Goal: Find specific page/section: Find specific page/section

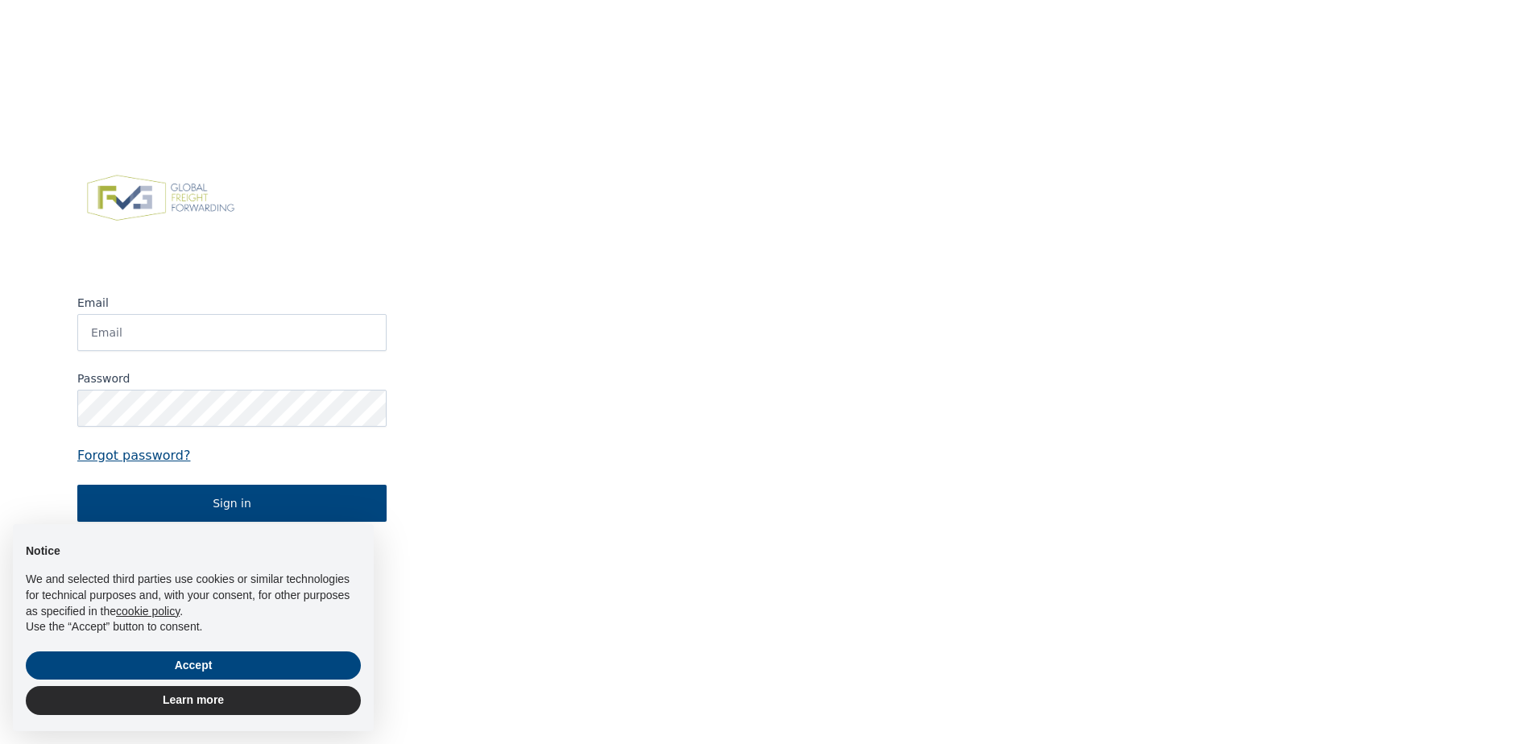
click at [1539, 524] on img at bounding box center [1002, 344] width 1076 height 744
click at [156, 330] on input "Email" at bounding box center [231, 332] width 309 height 37
paste input "[EMAIL_ADDRESS][DOMAIN_NAME]"
type input "[EMAIL_ADDRESS][DOMAIN_NAME]"
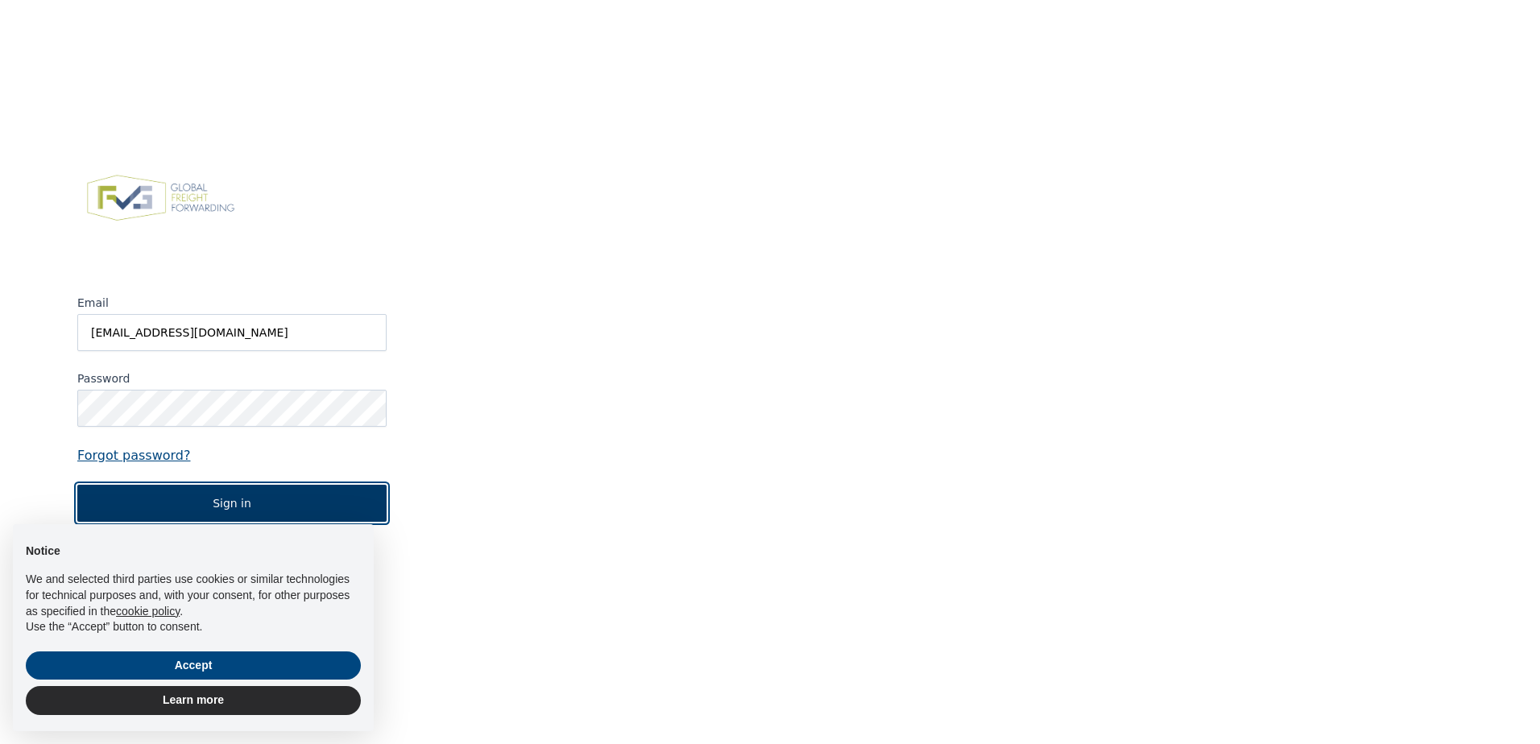
click at [218, 508] on button "Sign in" at bounding box center [231, 503] width 309 height 37
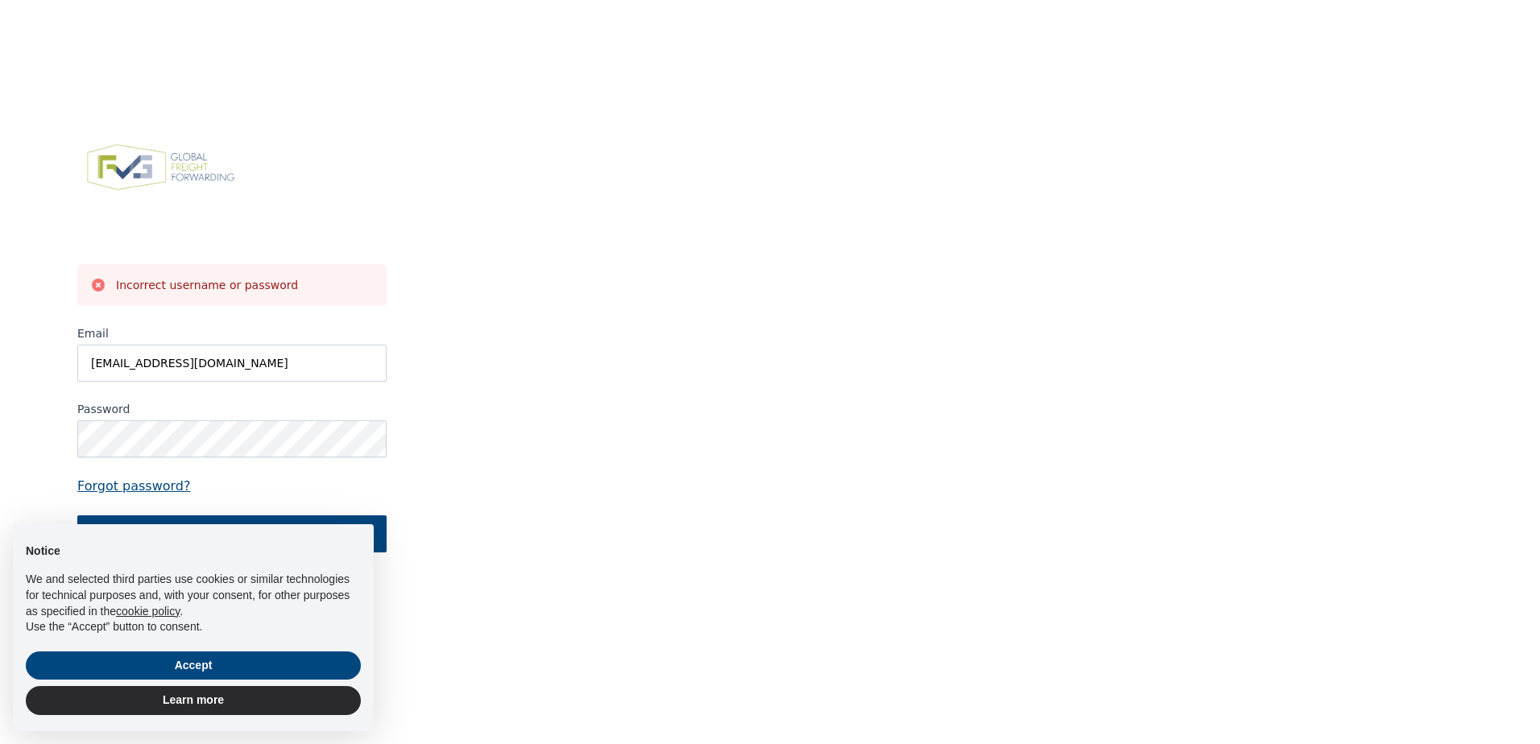
click at [329, 519] on div "× Notice We and selected third parties use cookies or similar technologies for …" at bounding box center [193, 628] width 387 height 233
click at [239, 663] on button "Accept" at bounding box center [193, 666] width 335 height 29
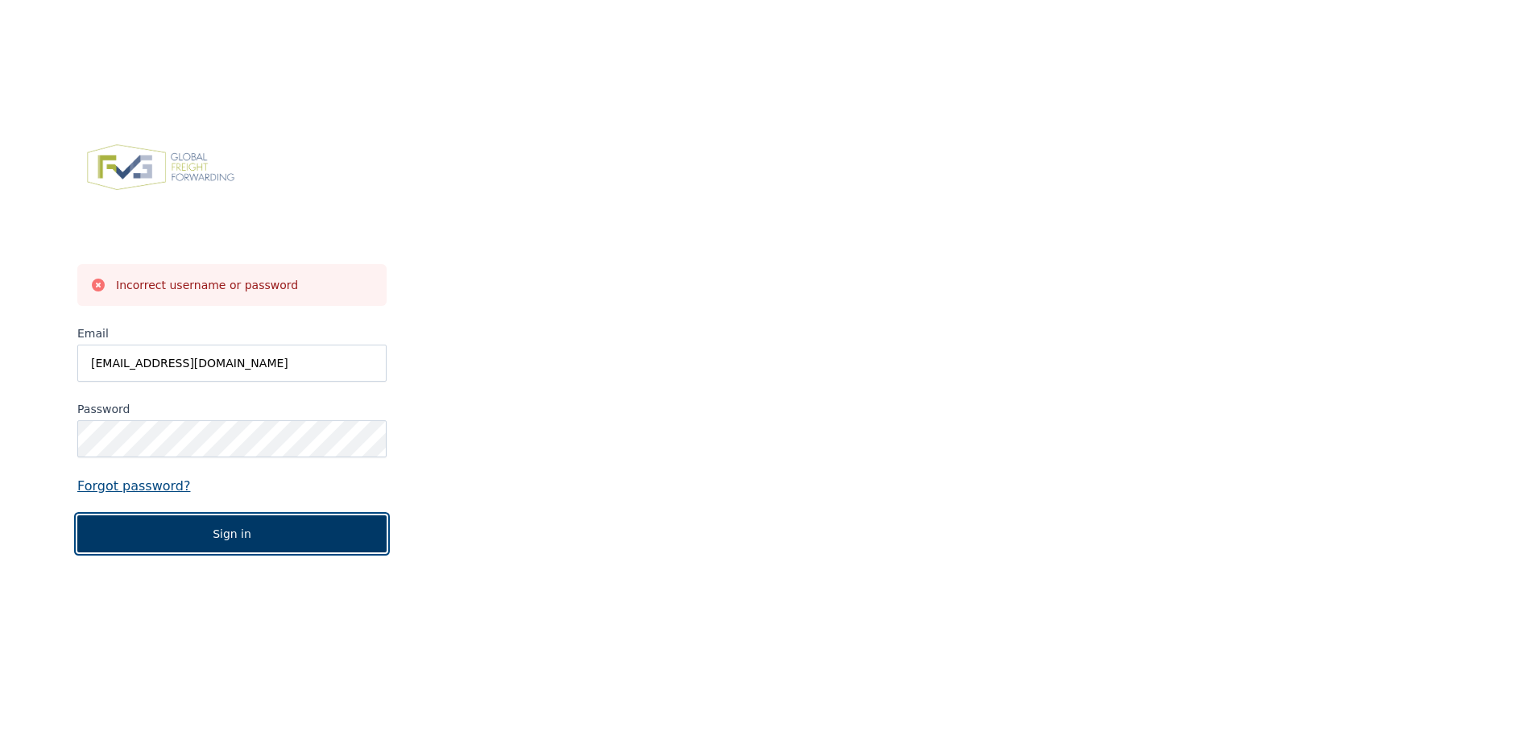
click at [172, 533] on button "Sign in" at bounding box center [231, 534] width 309 height 37
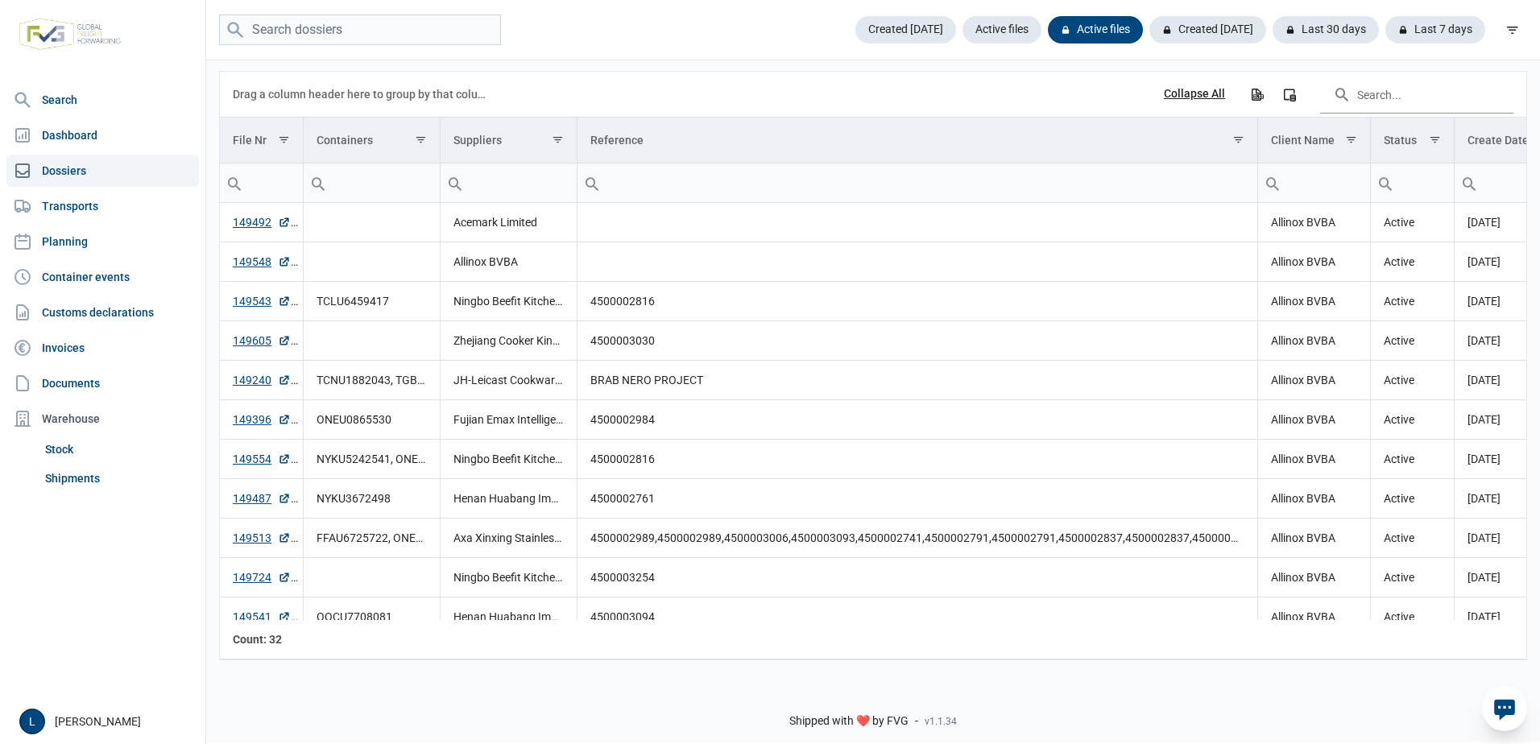
click at [56, 168] on link "Dossiers" at bounding box center [102, 171] width 193 height 32
click at [258, 23] on input "search" at bounding box center [360, 30] width 282 height 31
type input "250703"
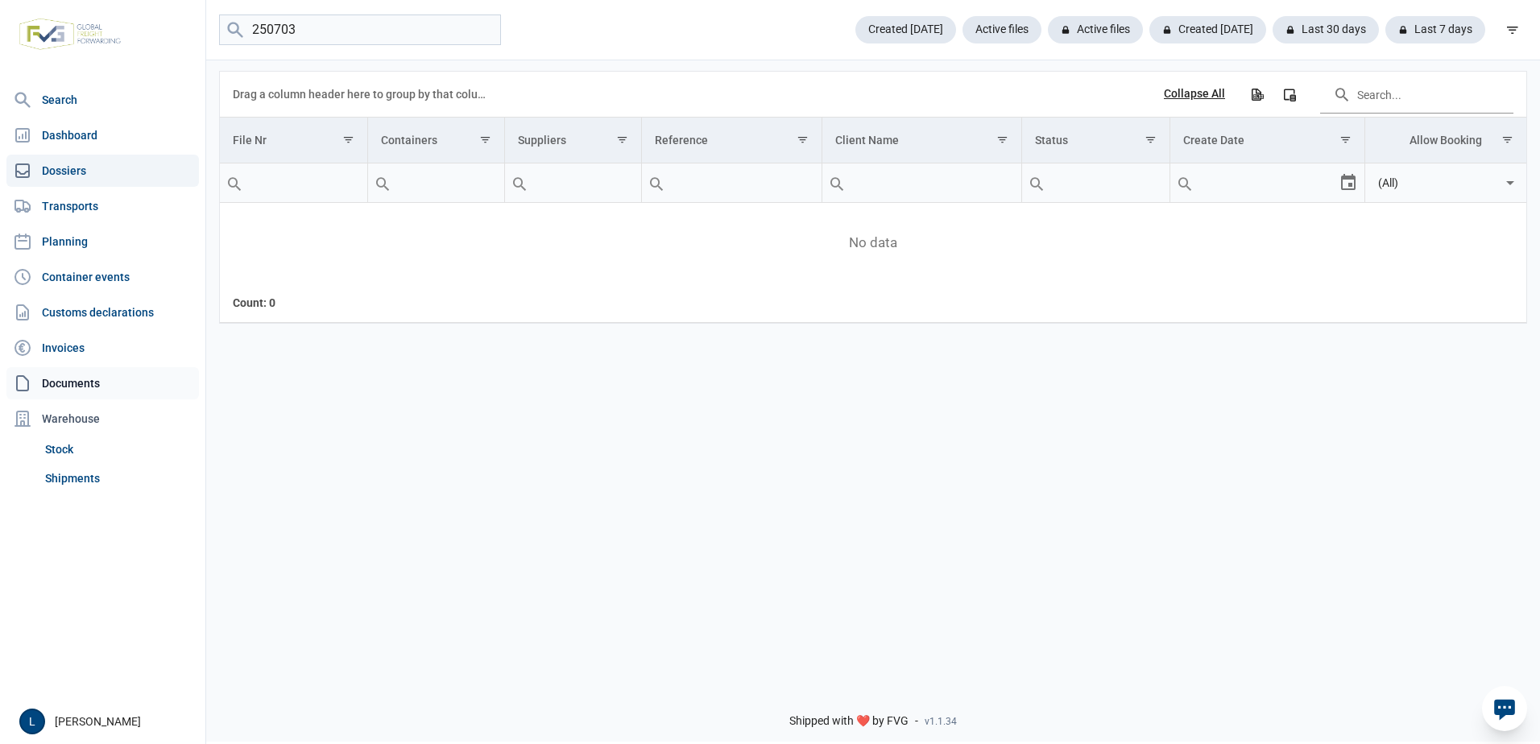
click at [99, 379] on link "Documents" at bounding box center [102, 383] width 193 height 32
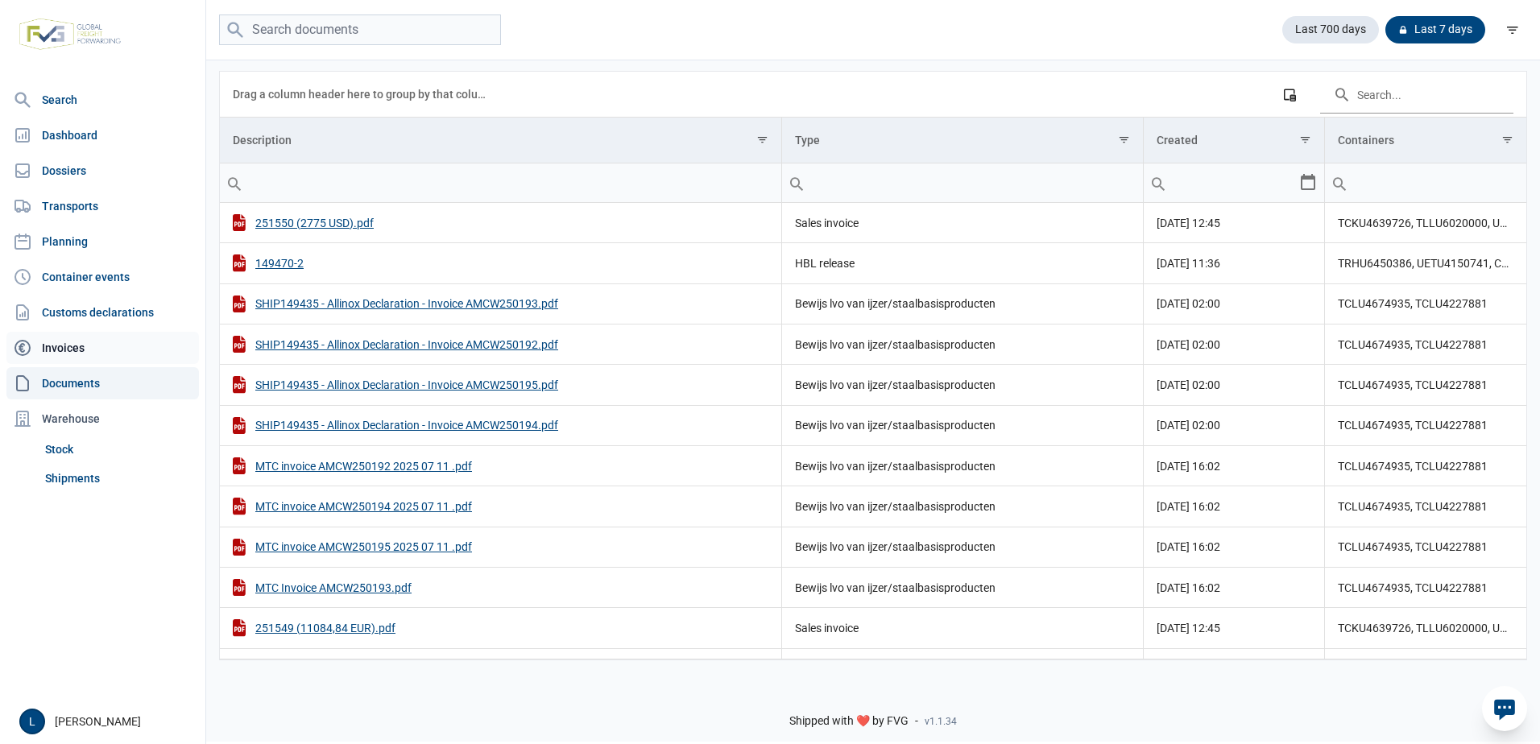
click at [50, 344] on link "Invoices" at bounding box center [102, 348] width 193 height 32
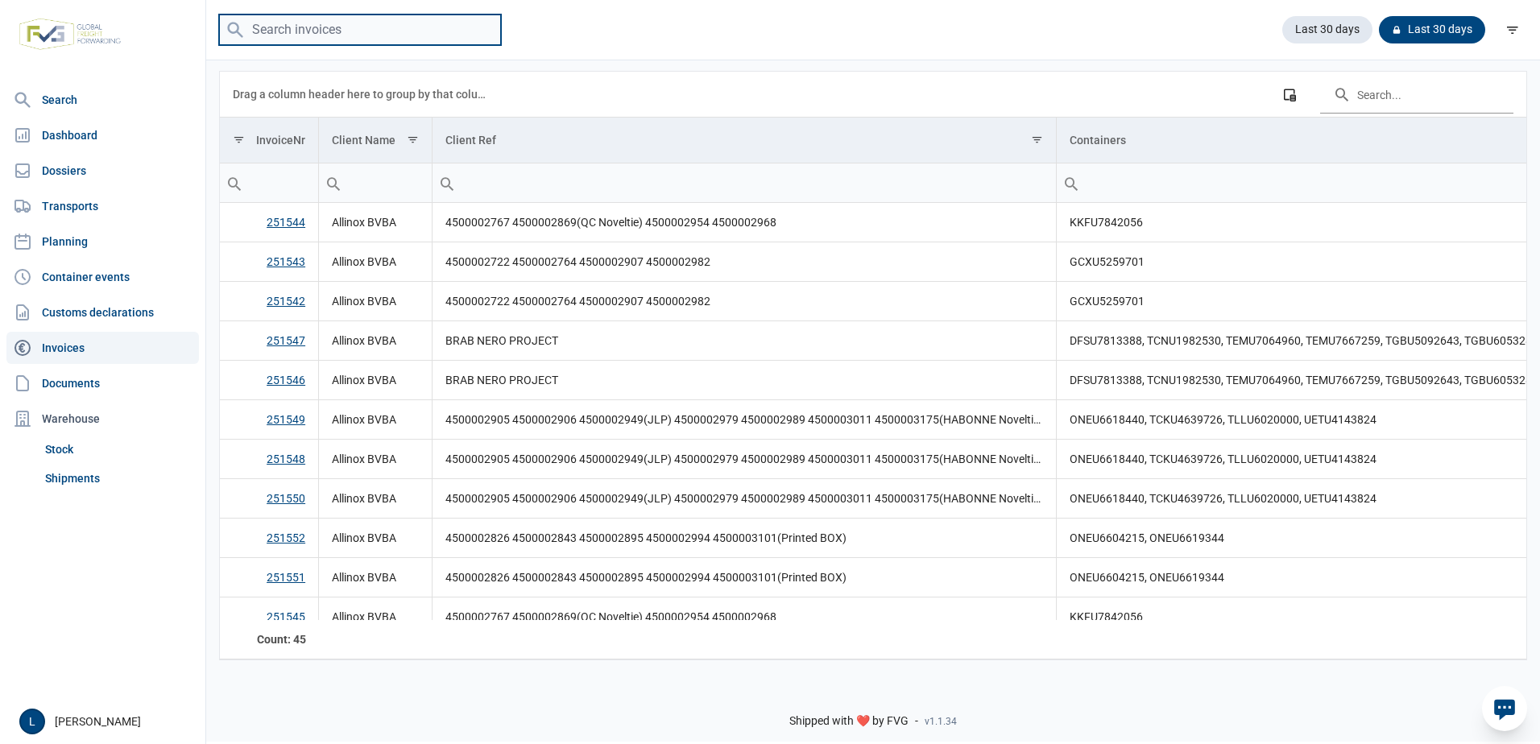
click at [347, 34] on input "search" at bounding box center [360, 30] width 282 height 31
type input "250703"
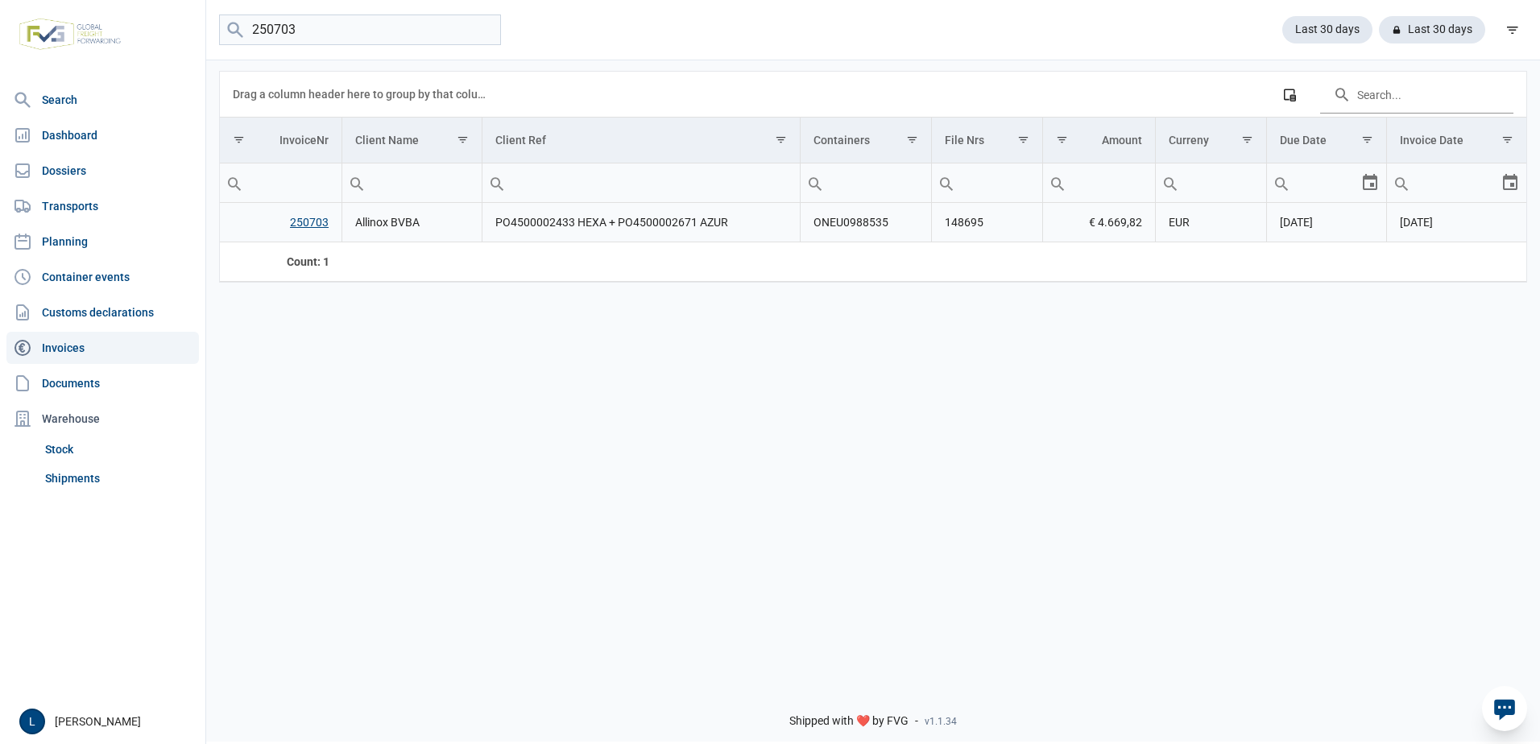
click at [314, 226] on link "250703" at bounding box center [309, 222] width 39 height 13
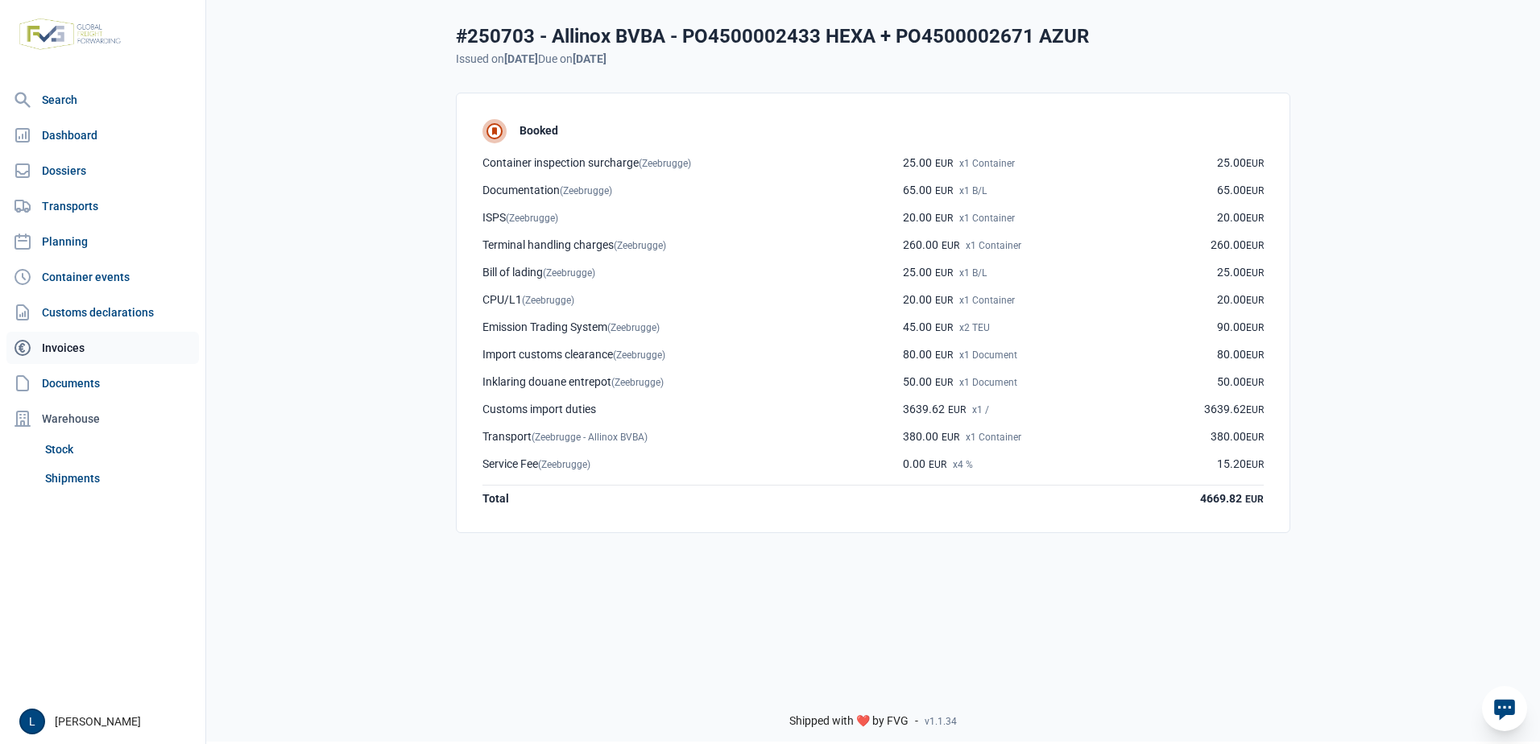
click at [73, 358] on link "Invoices" at bounding box center [102, 348] width 193 height 32
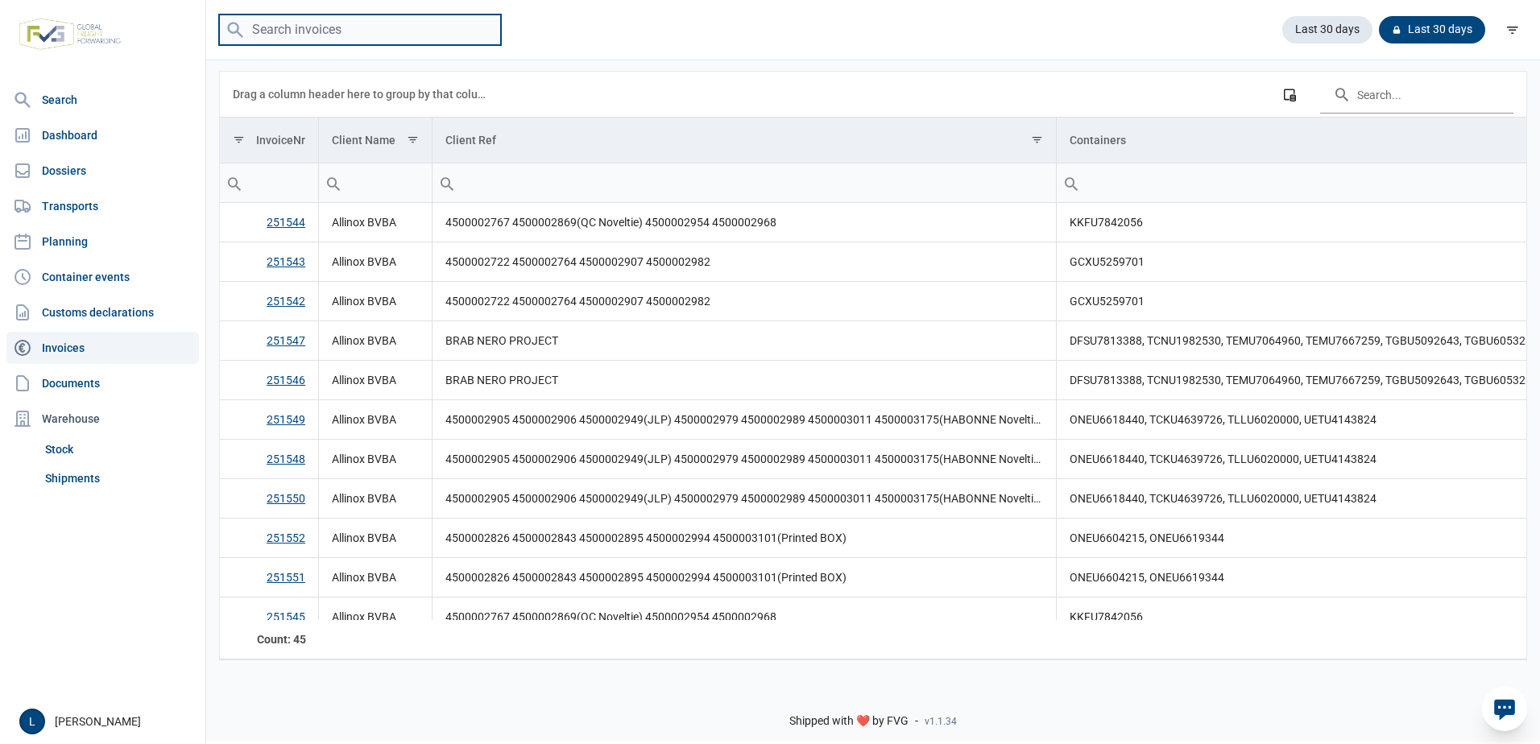
drag, startPoint x: 296, startPoint y: 37, endPoint x: 310, endPoint y: 31, distance: 14.8
click at [298, 35] on input "search" at bounding box center [360, 30] width 282 height 31
type input "250703"
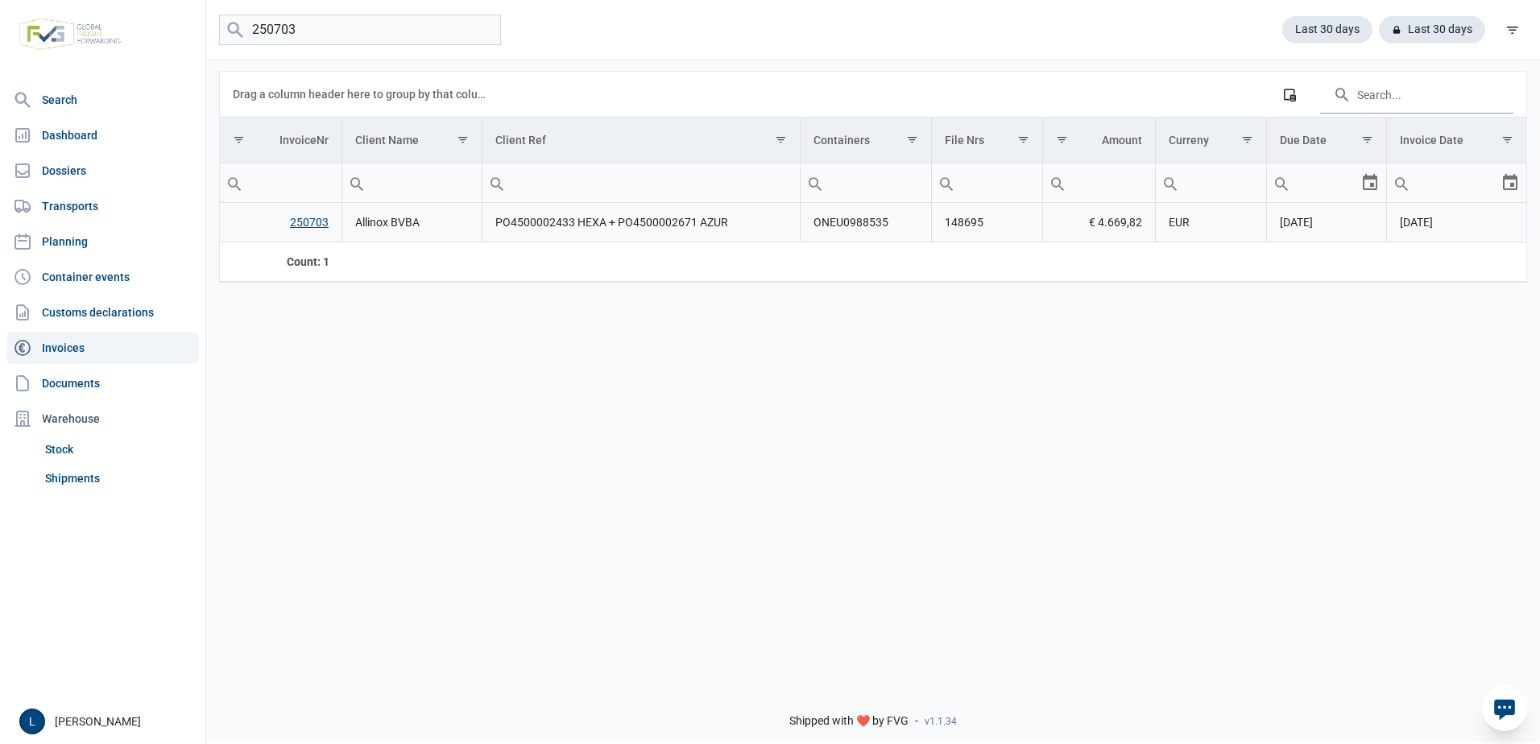
click at [748, 223] on td "PO4500002433 HEXA + PO4500002671 AZUR" at bounding box center [641, 222] width 319 height 39
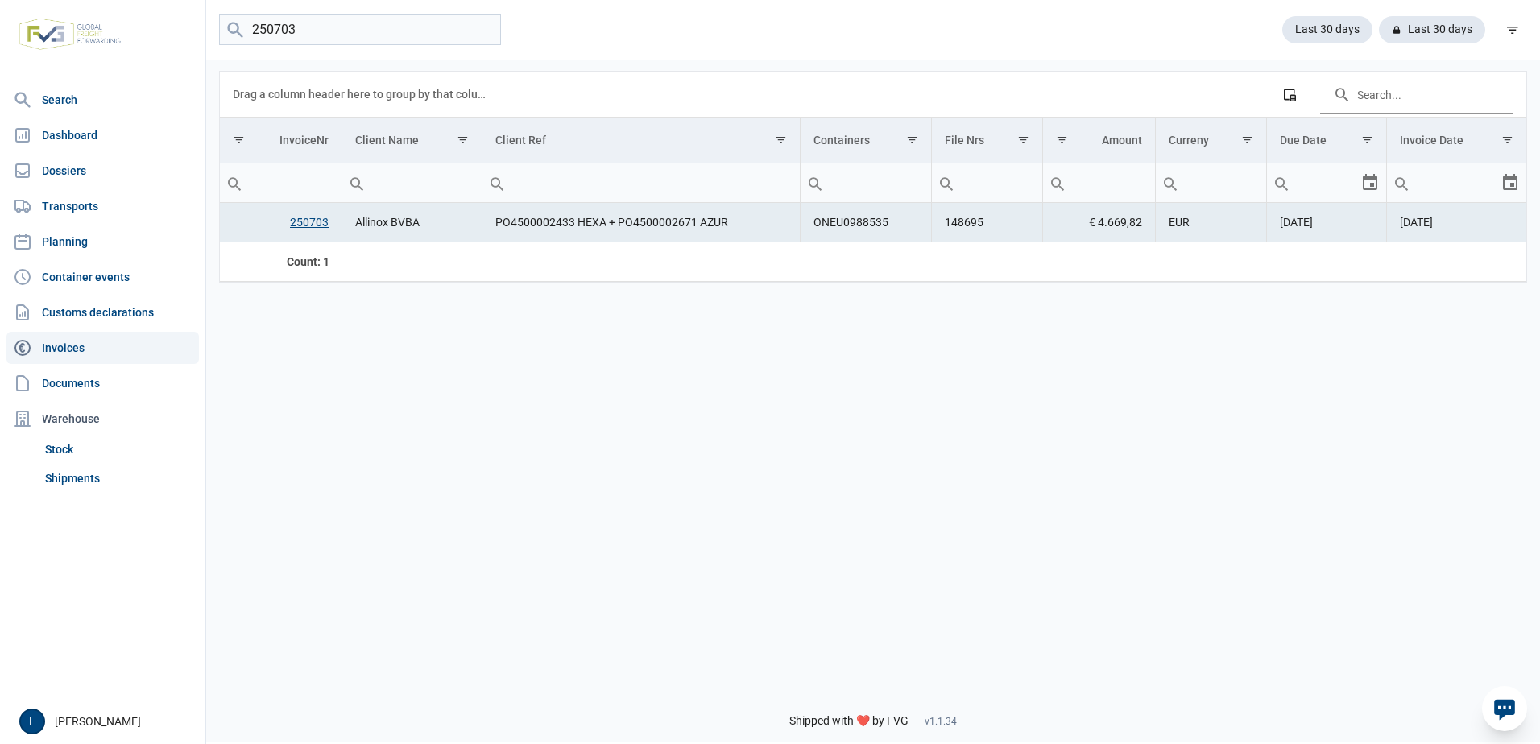
drag, startPoint x: 164, startPoint y: 382, endPoint x: 176, endPoint y: 361, distance: 24.6
click at [164, 382] on link "Documents" at bounding box center [102, 383] width 193 height 32
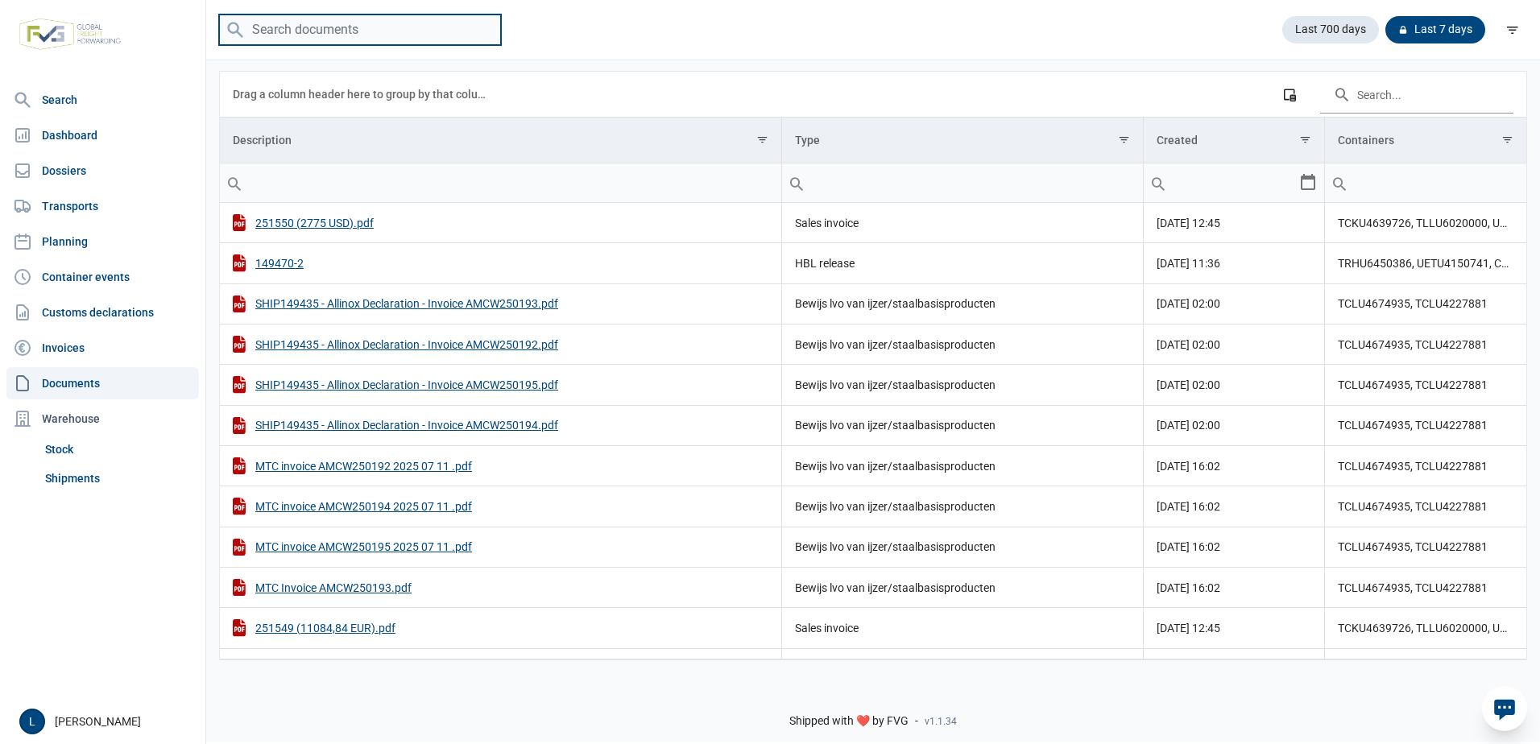
click at [370, 44] on input "search" at bounding box center [360, 30] width 282 height 31
type input "250703"
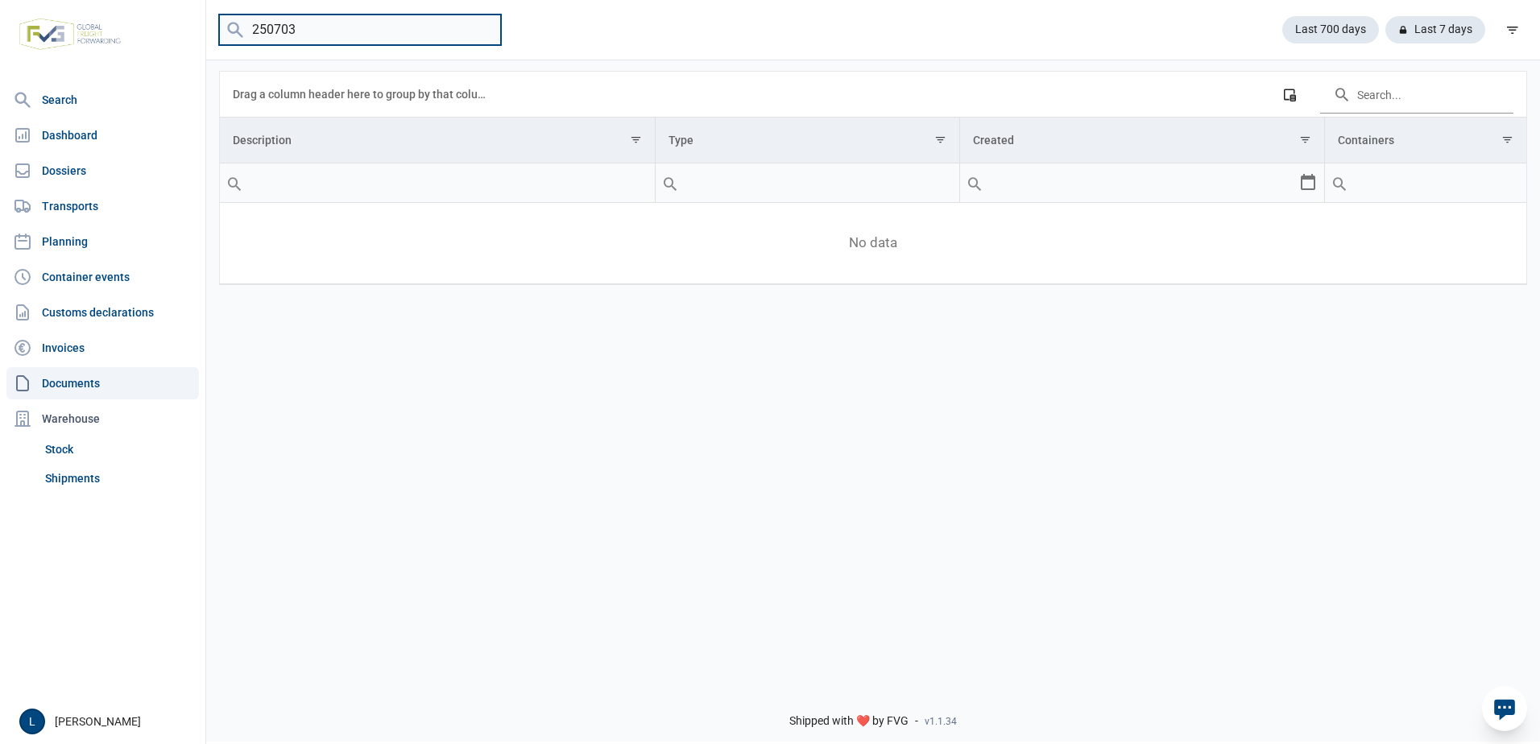
drag, startPoint x: 334, startPoint y: 30, endPoint x: 161, endPoint y: 2, distance: 175.4
click at [163, 2] on div "Search Dashboard Dossiers Transports Planning Container events Customs declarat…" at bounding box center [770, 370] width 1540 height 744
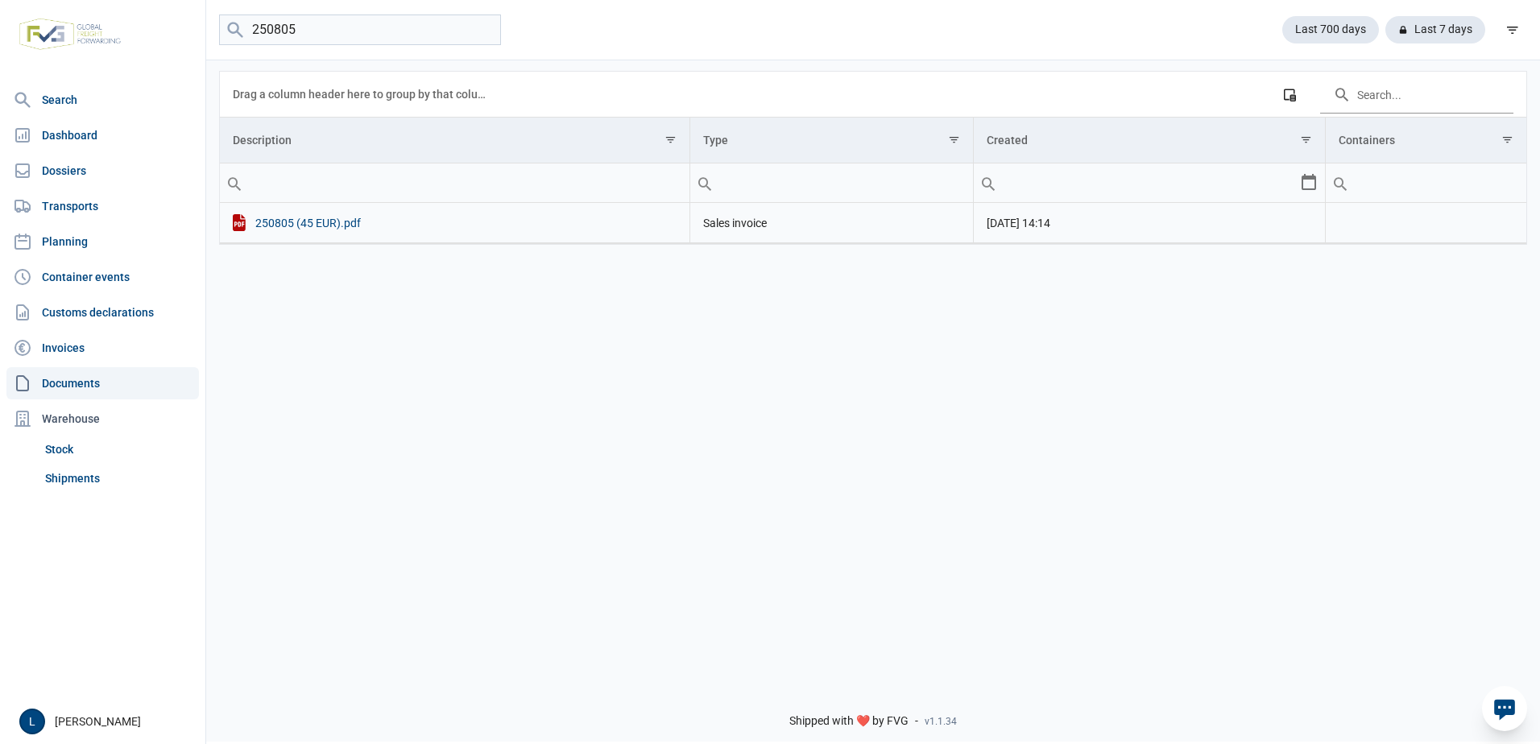
click at [361, 226] on div "250805 (45 EUR).pdf" at bounding box center [455, 222] width 444 height 17
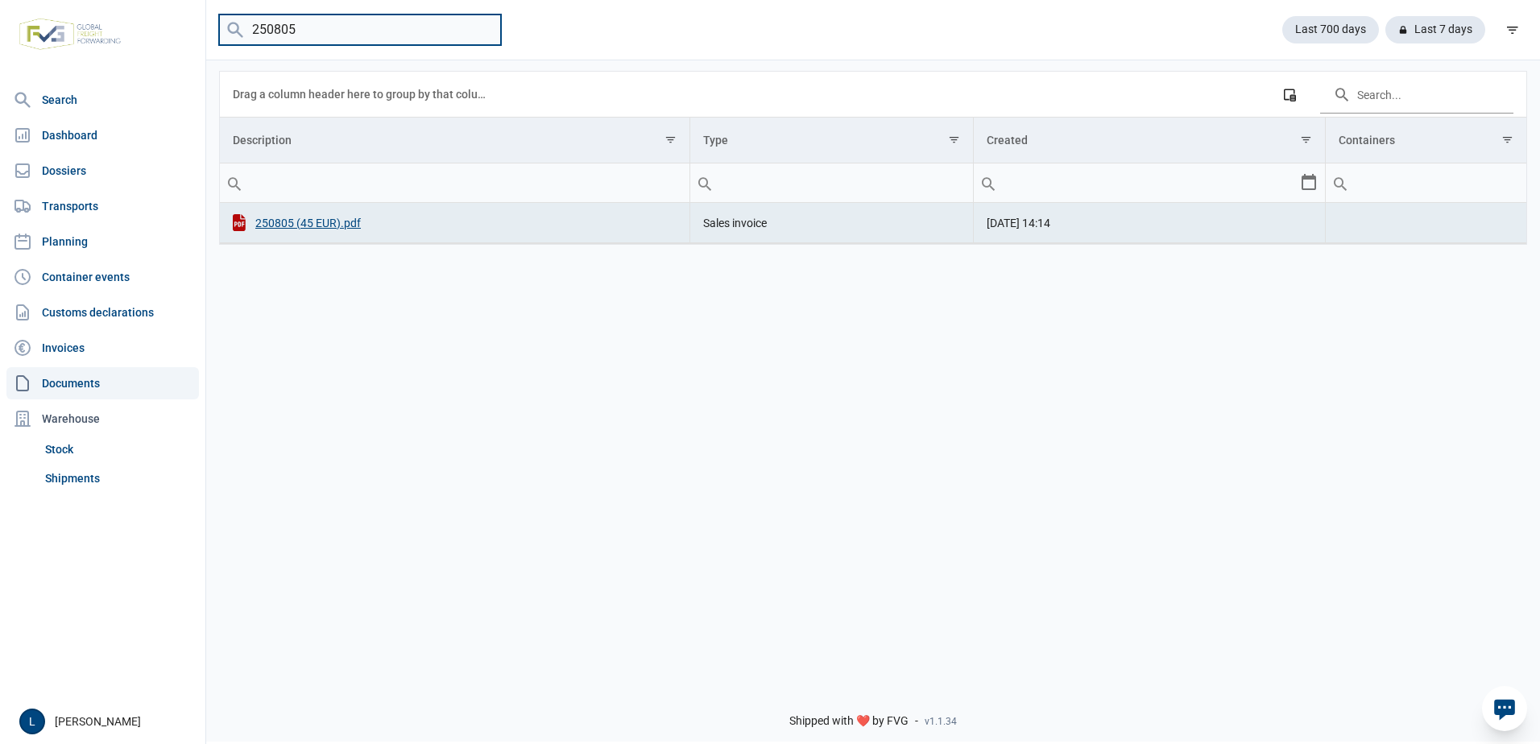
drag, startPoint x: 290, startPoint y: 30, endPoint x: 238, endPoint y: 20, distance: 52.5
click at [238, 20] on menu "250805" at bounding box center [360, 30] width 282 height 31
type input "5"
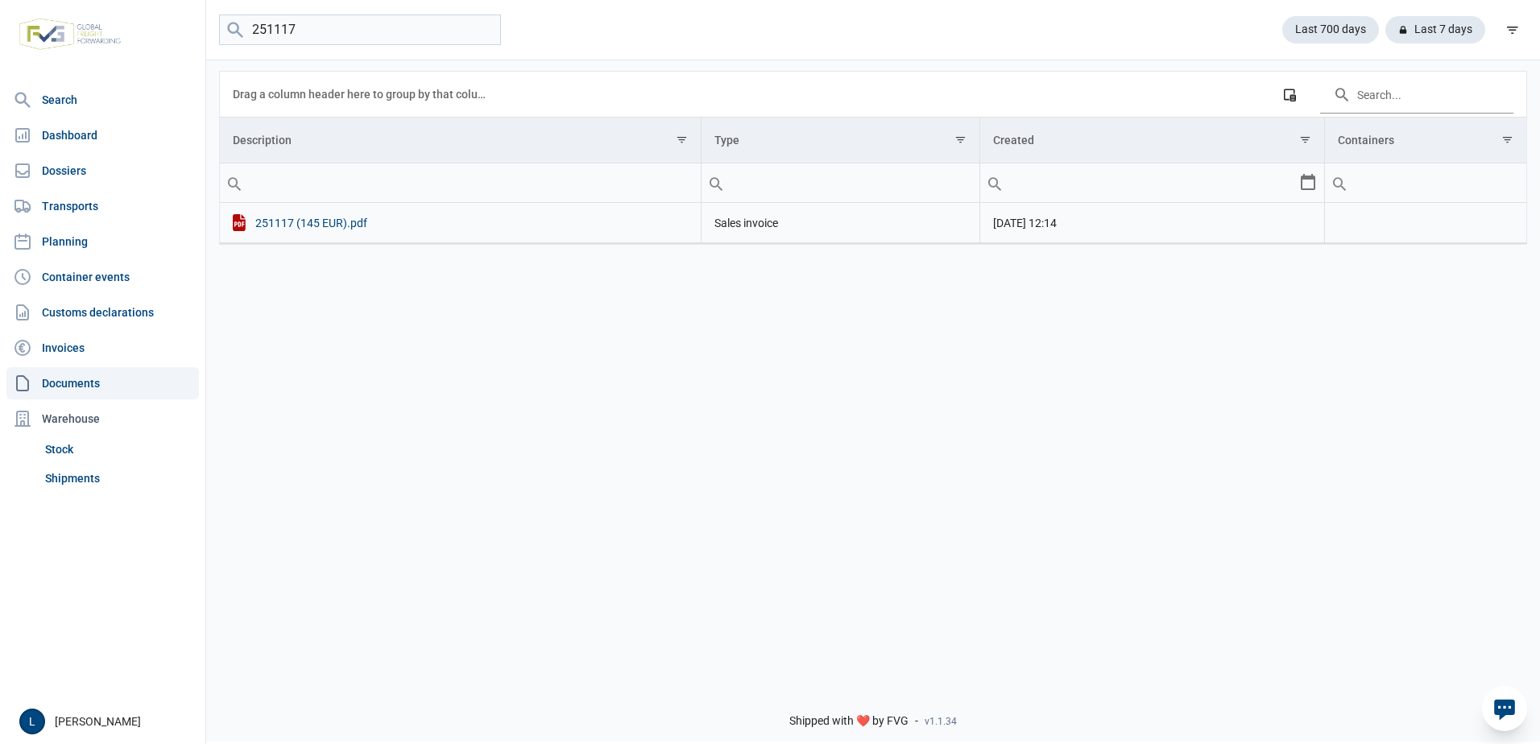
click at [343, 220] on div "251117 (145 EUR).pdf" at bounding box center [460, 222] width 455 height 17
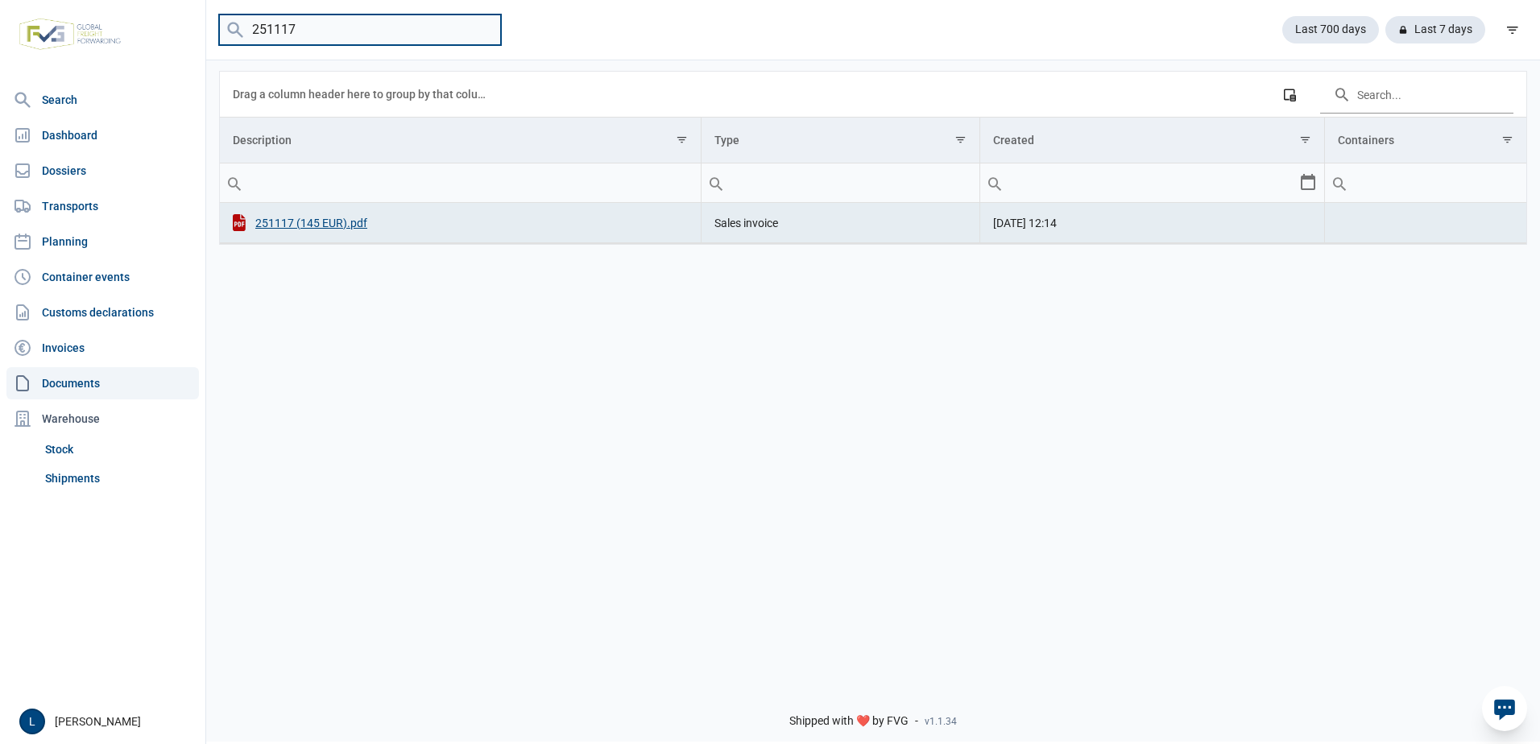
click at [426, 37] on input "251117" at bounding box center [360, 30] width 282 height 31
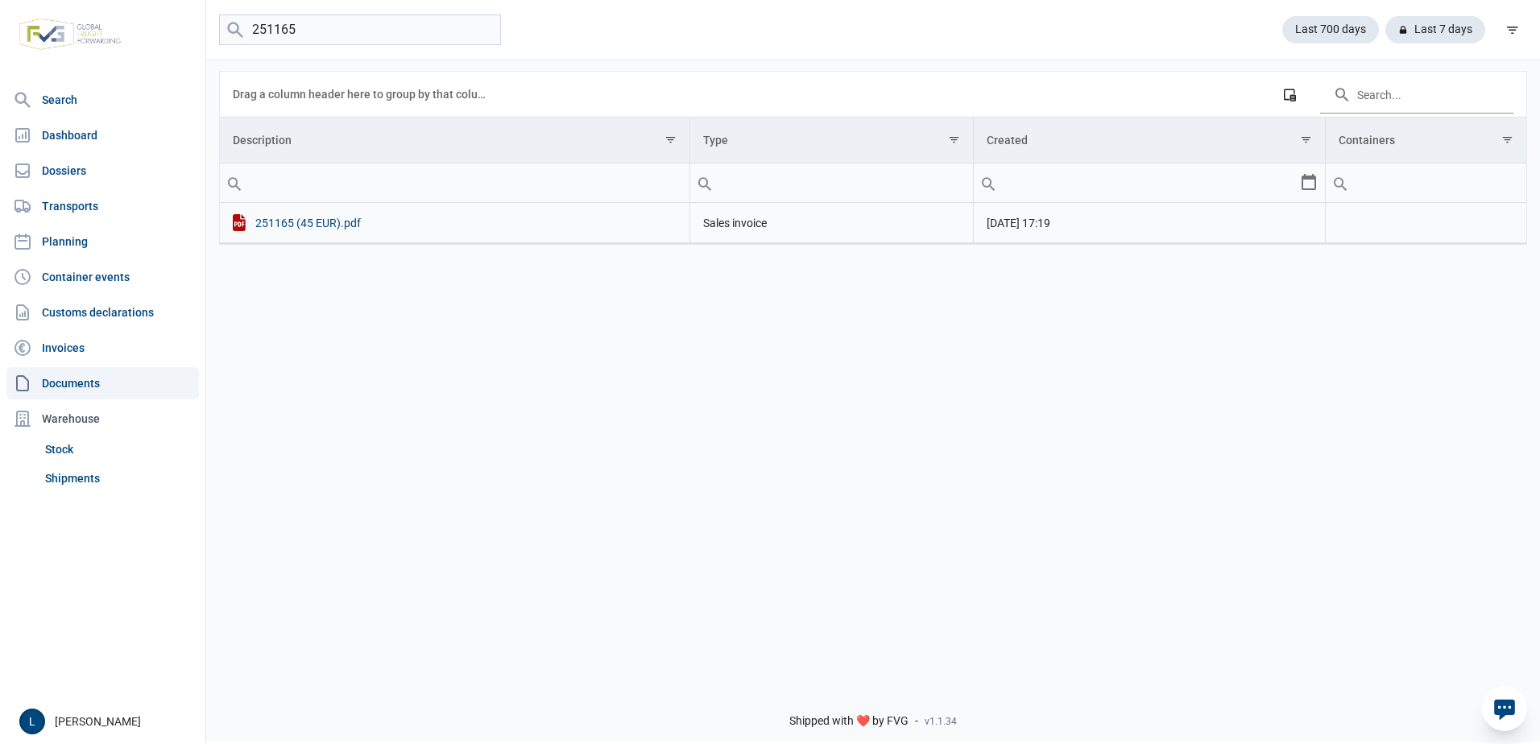
click at [300, 221] on div "251165 (45 EUR).pdf" at bounding box center [455, 222] width 444 height 17
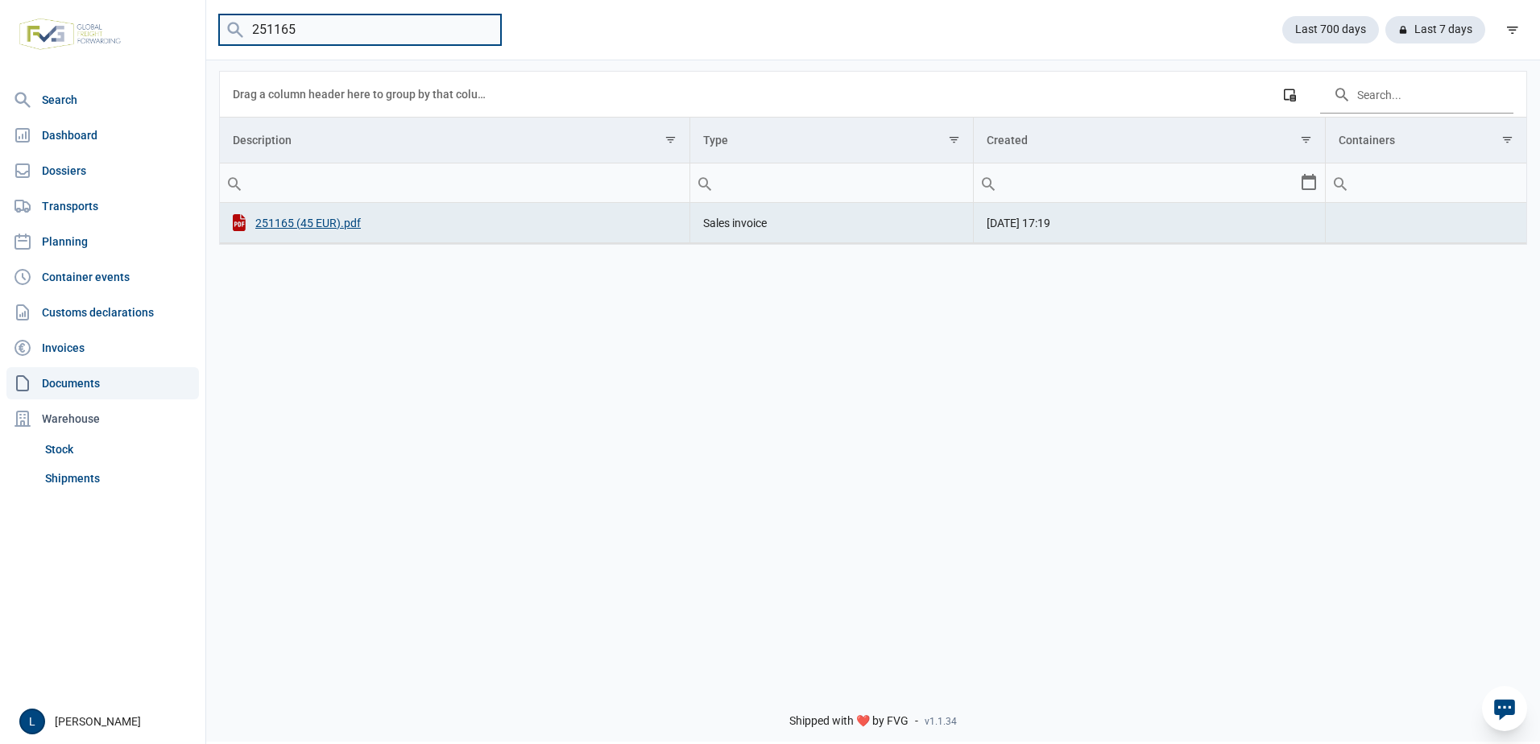
click at [307, 31] on input "251165" at bounding box center [360, 30] width 282 height 31
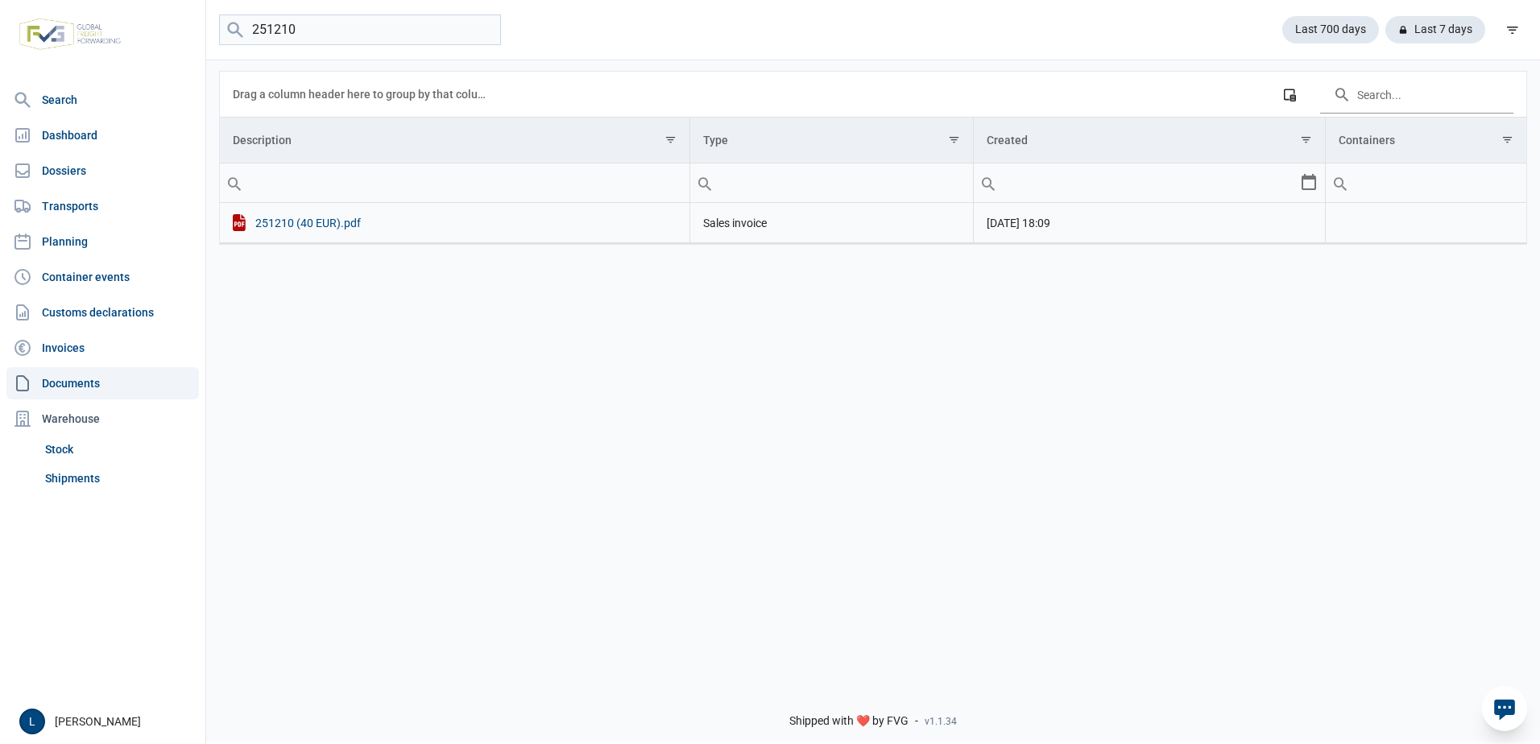
click at [320, 219] on div "251210 (40 EUR).pdf" at bounding box center [455, 222] width 444 height 17
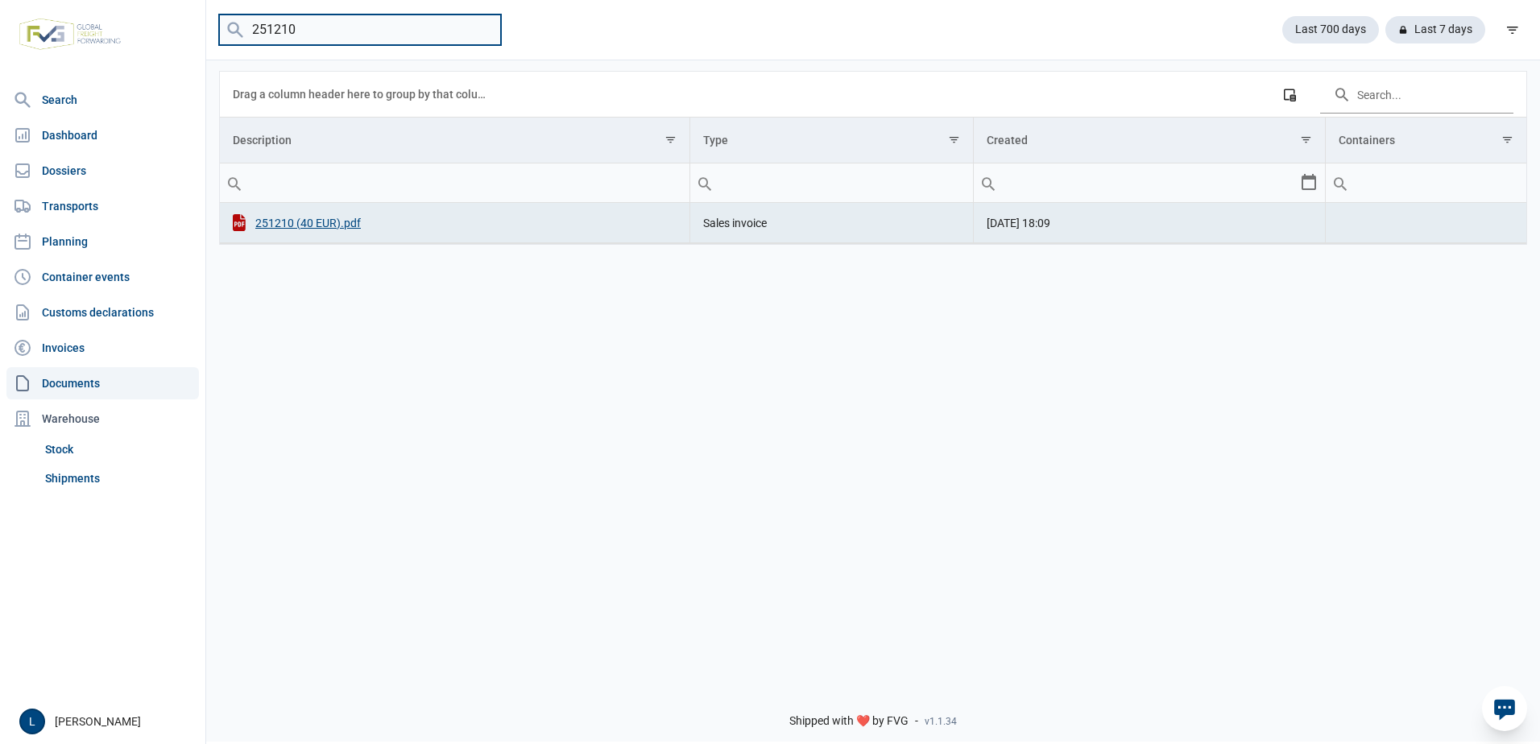
click at [283, 28] on input "251210" at bounding box center [360, 30] width 282 height 31
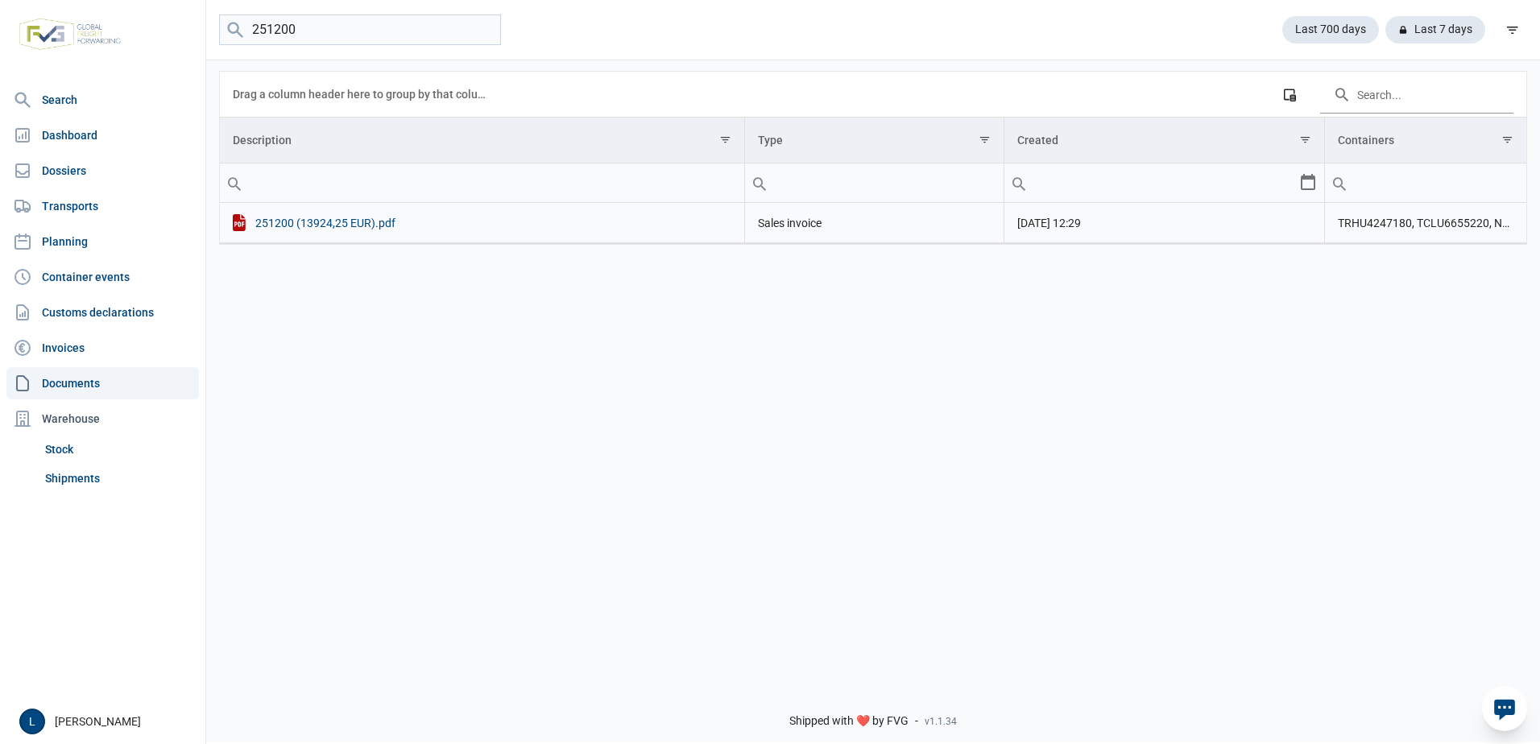
click at [396, 230] on div "251200 (13924,25 EUR).pdf" at bounding box center [482, 222] width 499 height 17
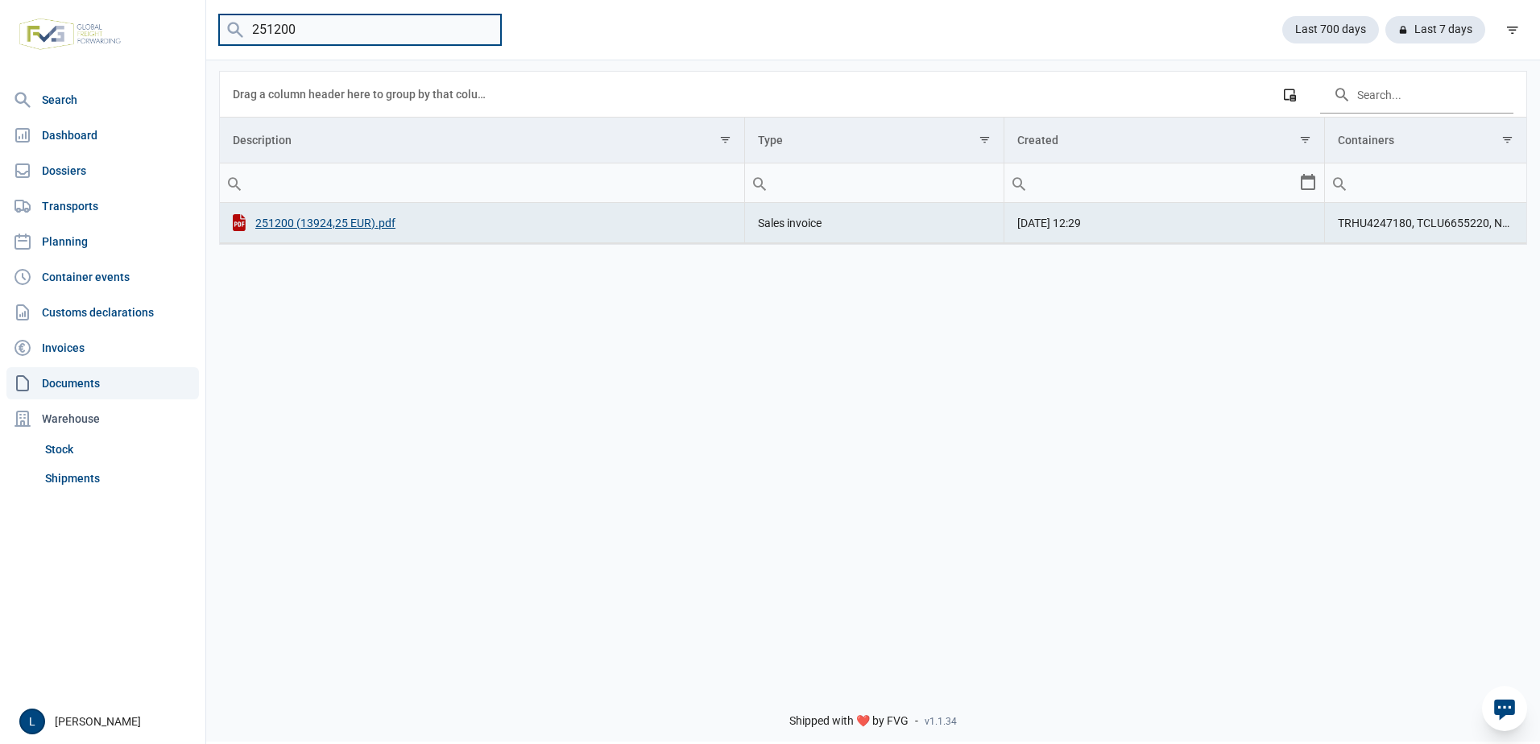
drag, startPoint x: 276, startPoint y: 33, endPoint x: 505, endPoint y: 41, distance: 229.7
click at [427, 40] on input "251200" at bounding box center [360, 30] width 282 height 31
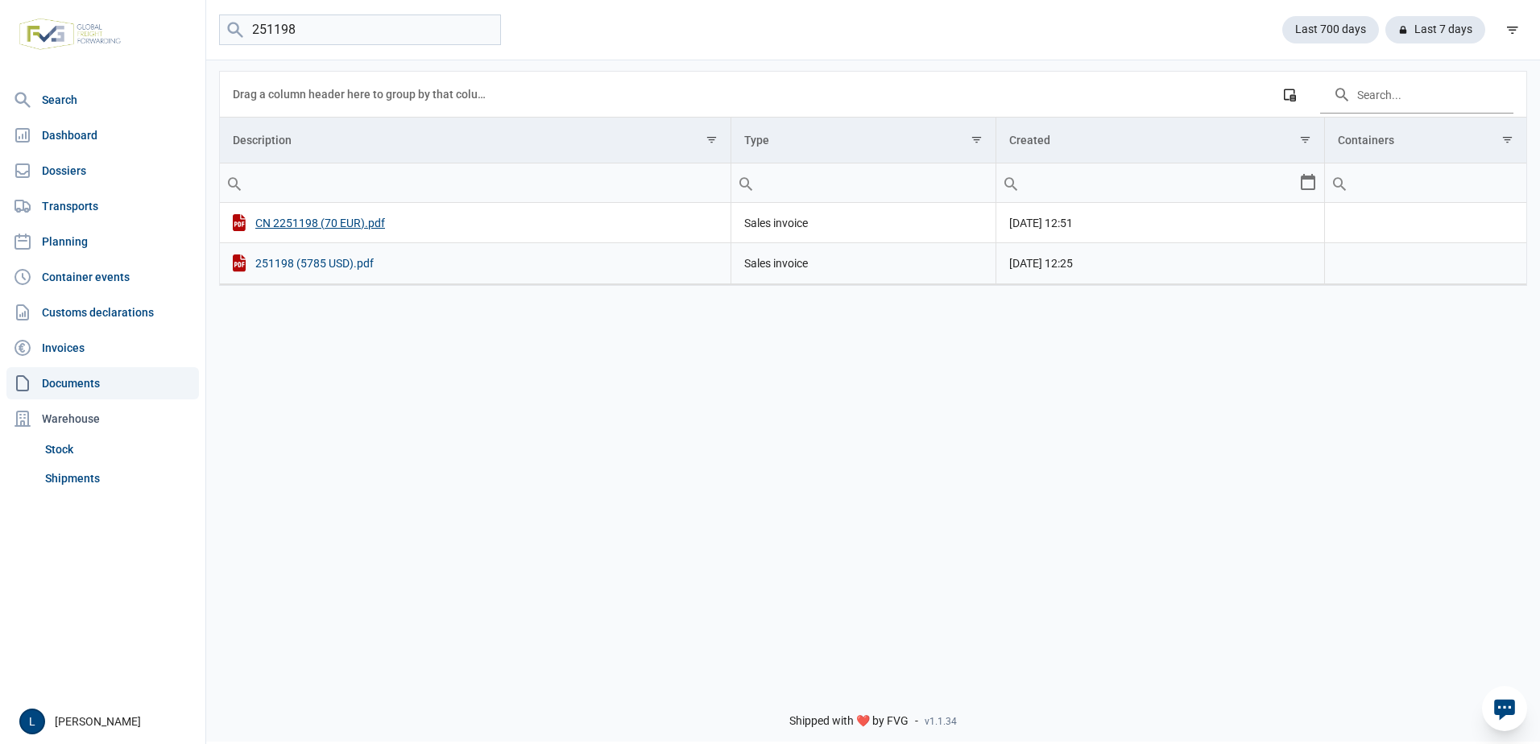
click at [307, 262] on div "251198 (5785 USD).pdf" at bounding box center [475, 263] width 485 height 17
click at [326, 34] on input "251198" at bounding box center [360, 30] width 282 height 31
type input "251199"
click at [341, 226] on div "251199 (11335 USD).pdf" at bounding box center [471, 222] width 477 height 17
